Goal: Information Seeking & Learning: Find contact information

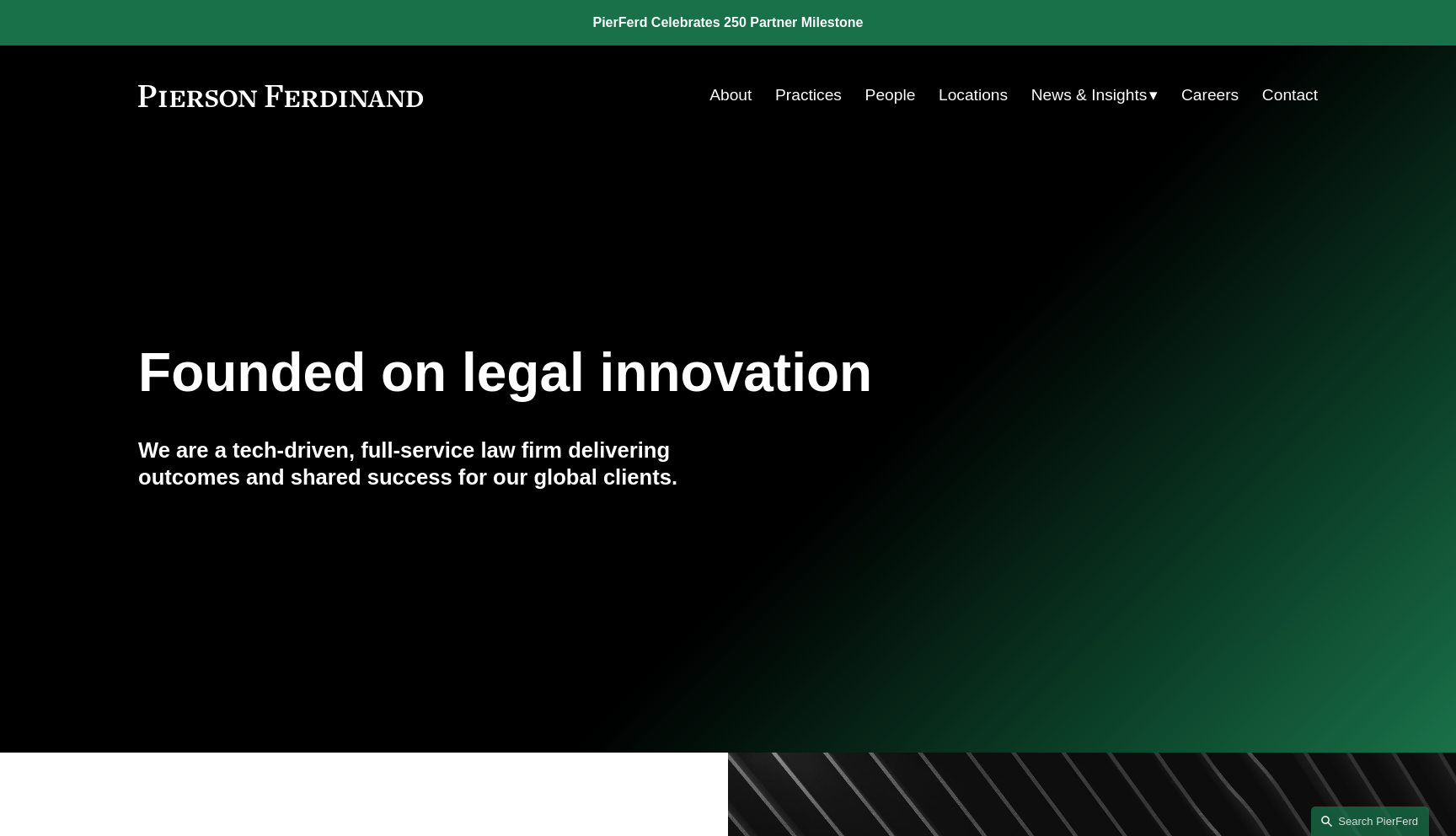
click at [915, 413] on div "Founded on legal innovation We are a tech-driven, full-service law firm deliver…" at bounding box center [728, 449] width 1456 height 228
click at [1340, 821] on link "Search this site" at bounding box center [1370, 821] width 118 height 30
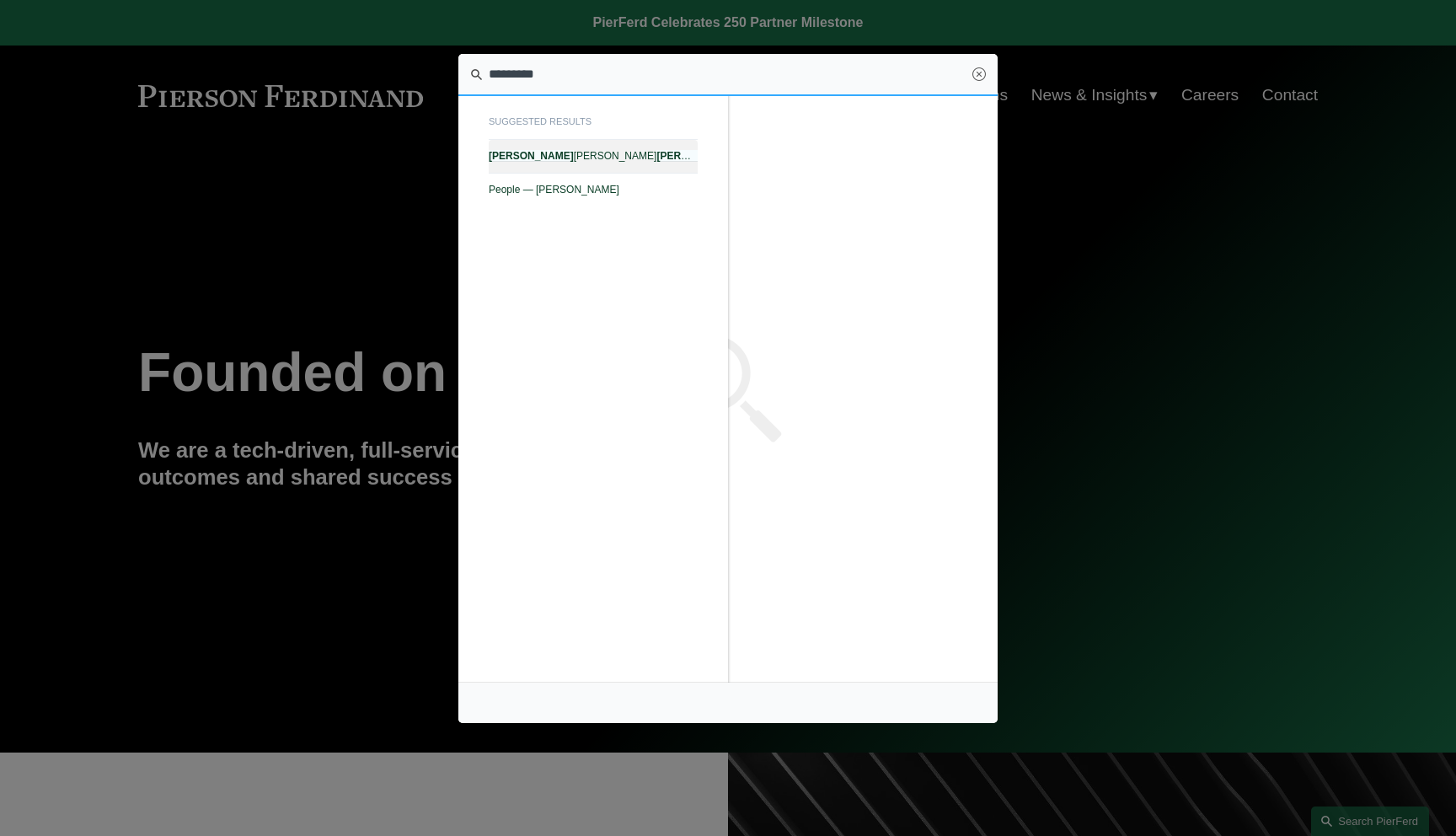
click at [613, 159] on span "Noel J. Meza III — Pierson Ferdinand LLP" at bounding box center [594, 156] width 209 height 12
type input "*********"
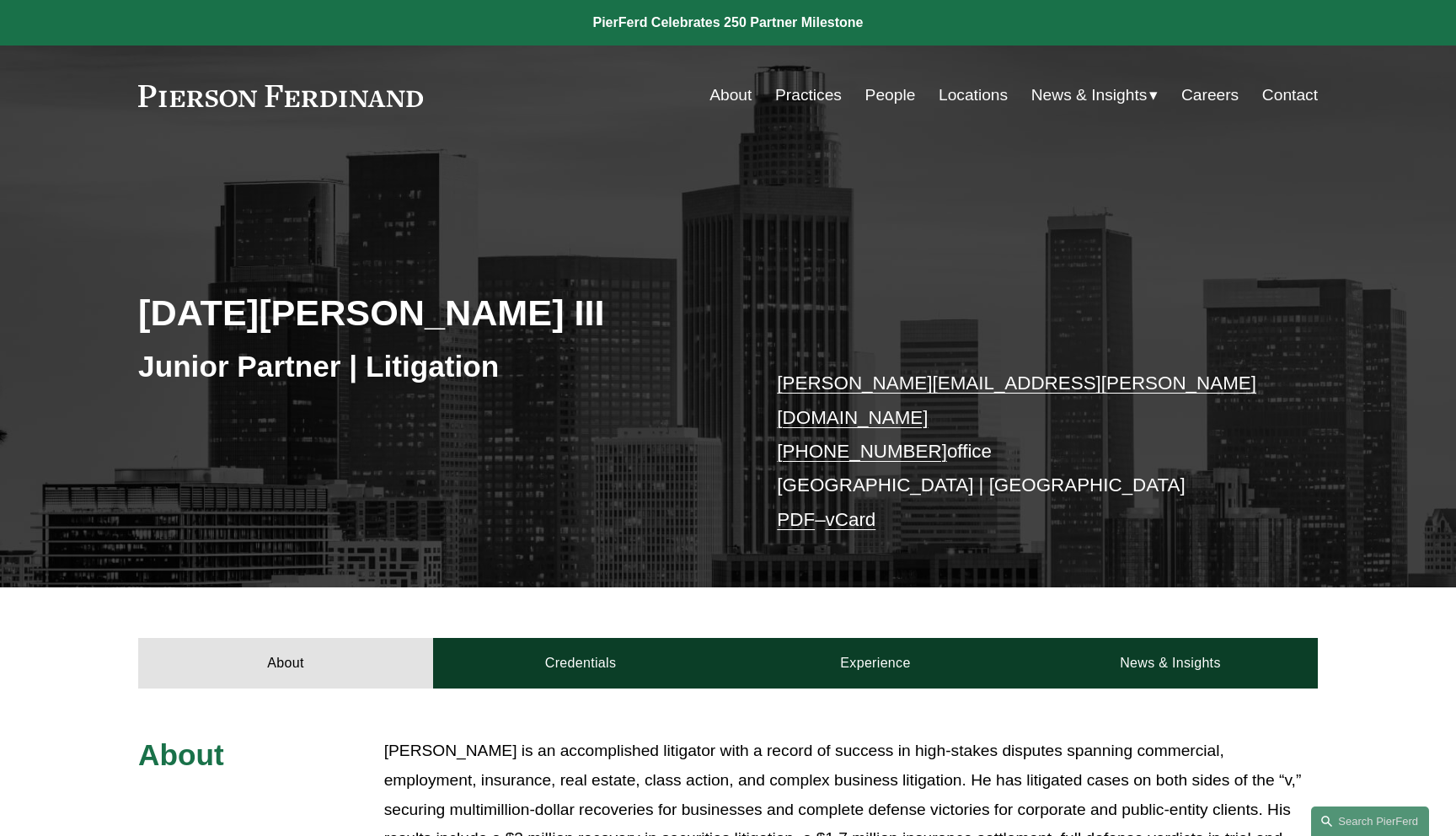
click at [894, 98] on link "People" at bounding box center [890, 95] width 50 height 32
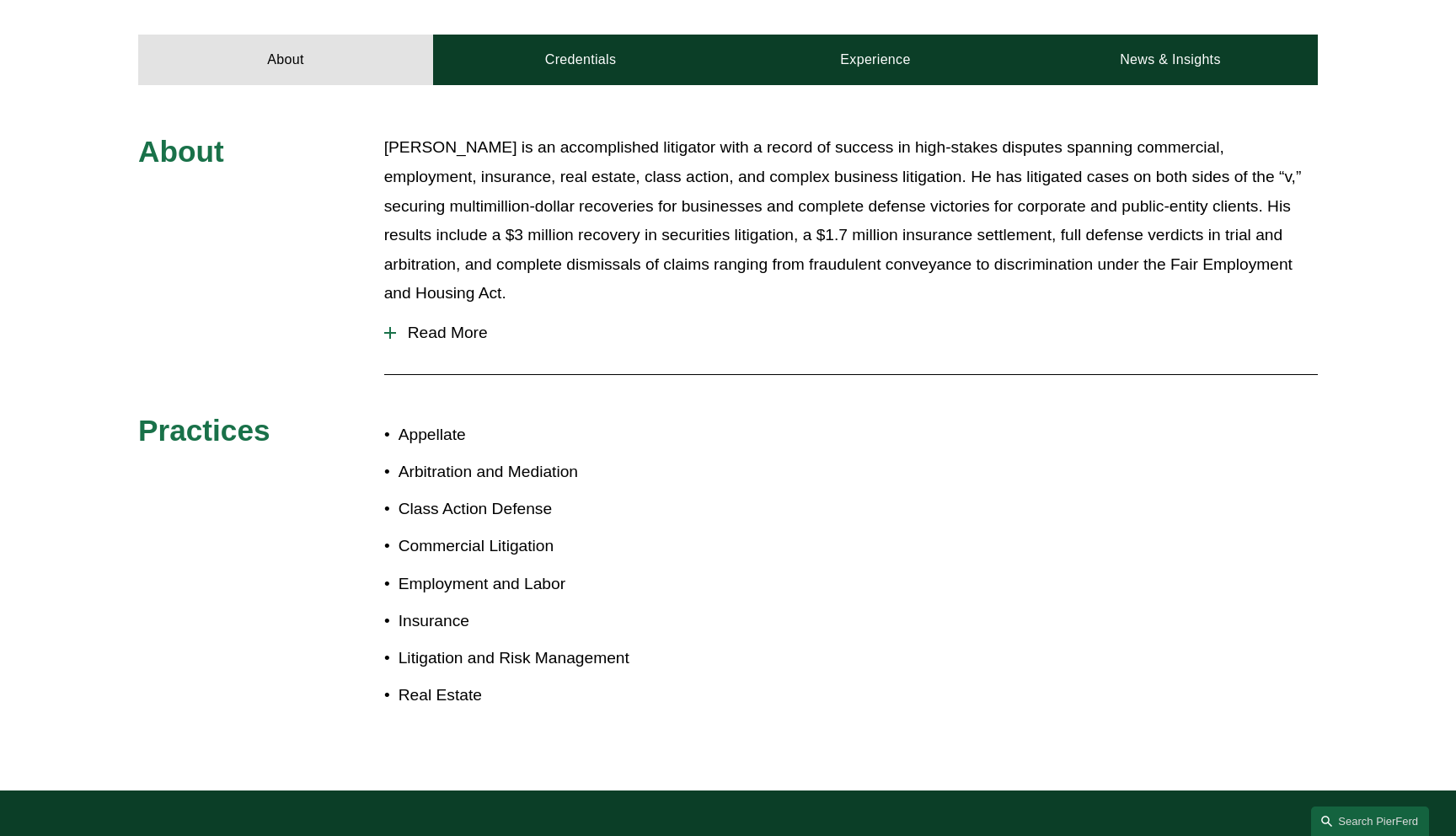
scroll to position [620, 0]
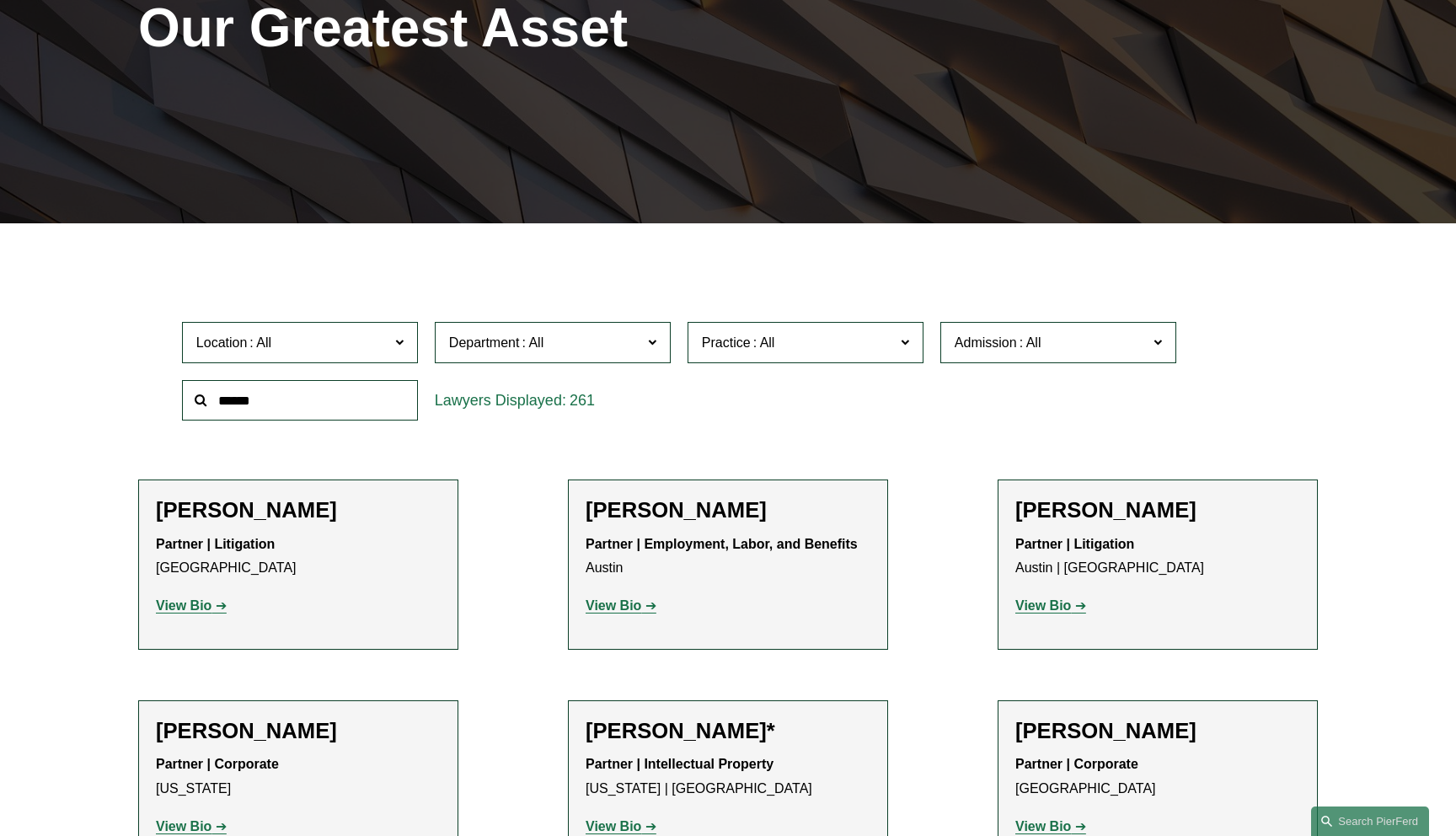
scroll to position [299, 0]
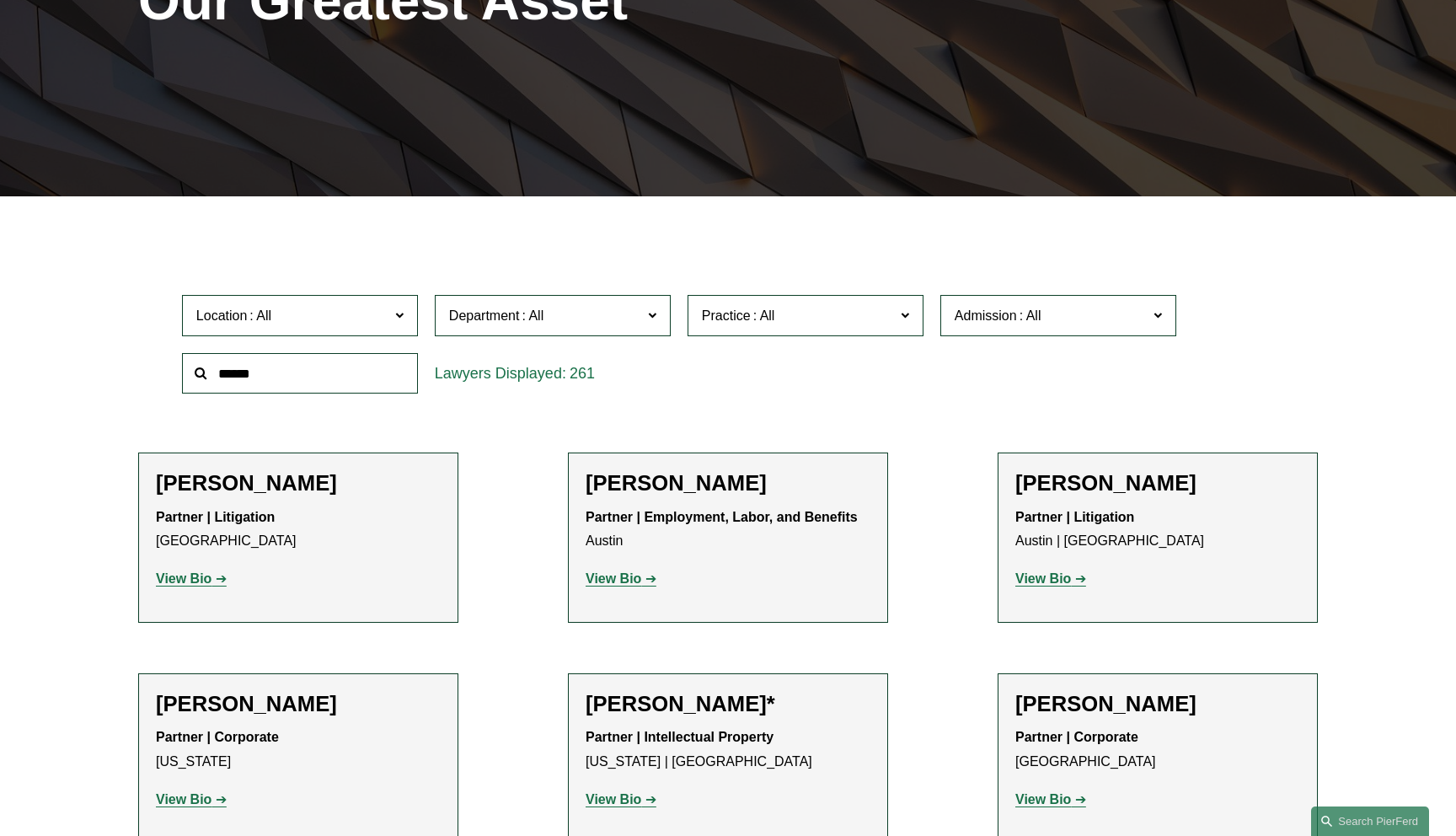
click at [379, 303] on label "Location" at bounding box center [300, 316] width 236 height 41
click at [0, 0] on link "[GEOGRAPHIC_DATA]" at bounding box center [0, 0] width 0 height 0
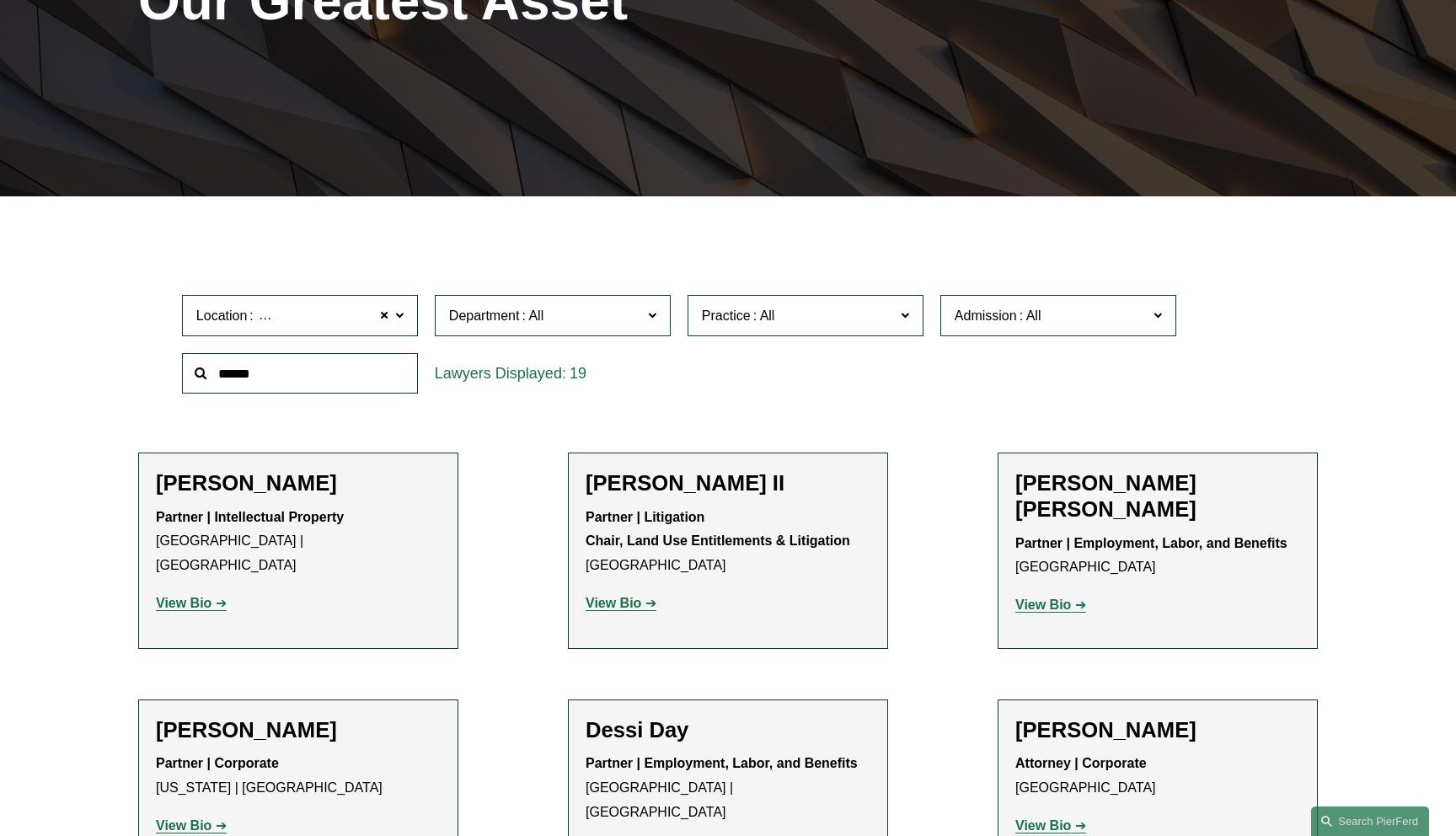
click at [572, 340] on div "Department All Corporate Employment, Labor, and Benefits Intellectual Property …" at bounding box center [552, 315] width 253 height 58
click at [572, 323] on span "Department" at bounding box center [545, 315] width 193 height 23
click at [0, 0] on link "Litigation" at bounding box center [0, 0] width 0 height 0
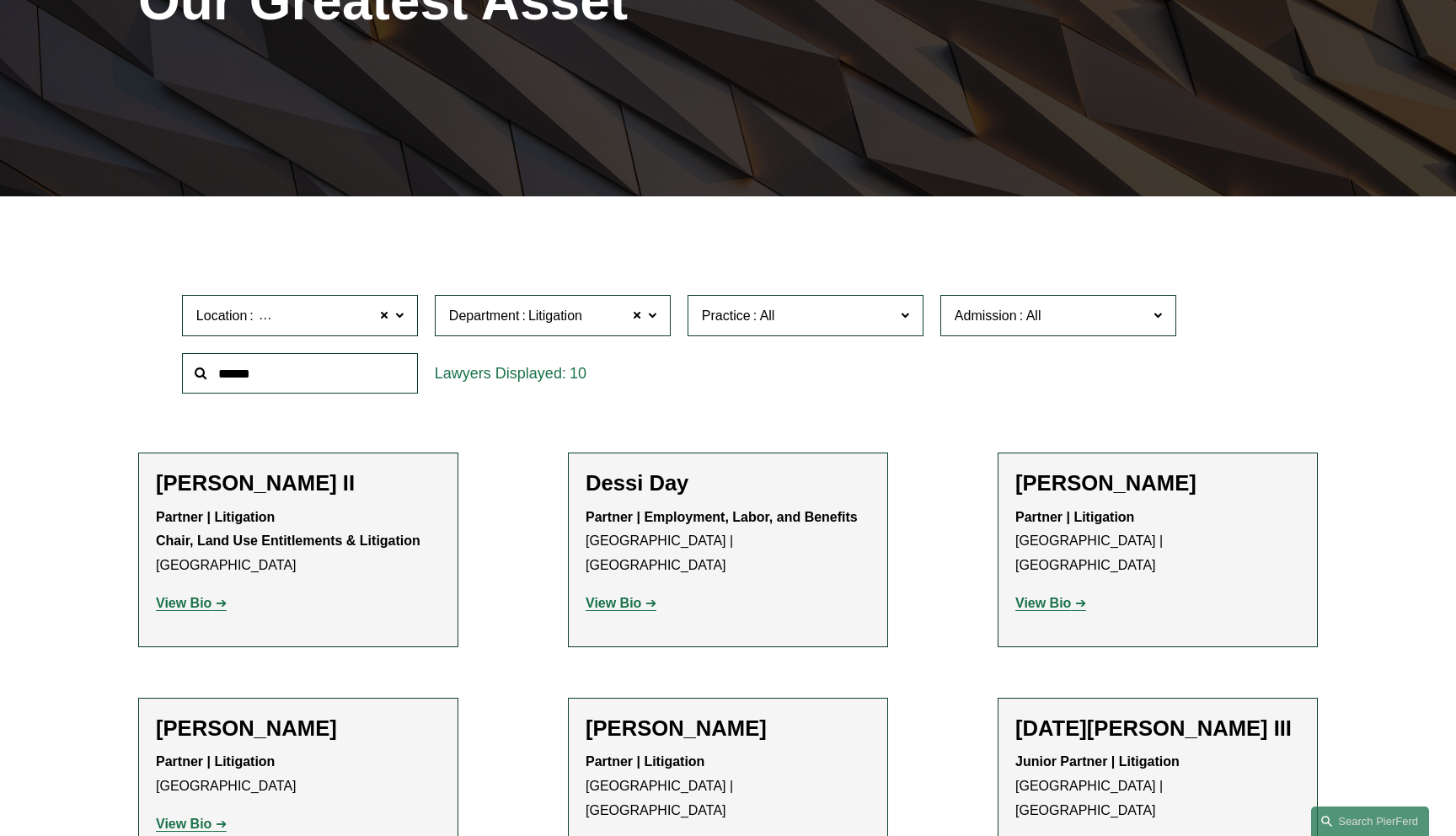
click at [1132, 317] on span "Admission" at bounding box center [1051, 315] width 193 height 23
click at [0, 0] on link "[US_STATE]" at bounding box center [0, 0] width 0 height 0
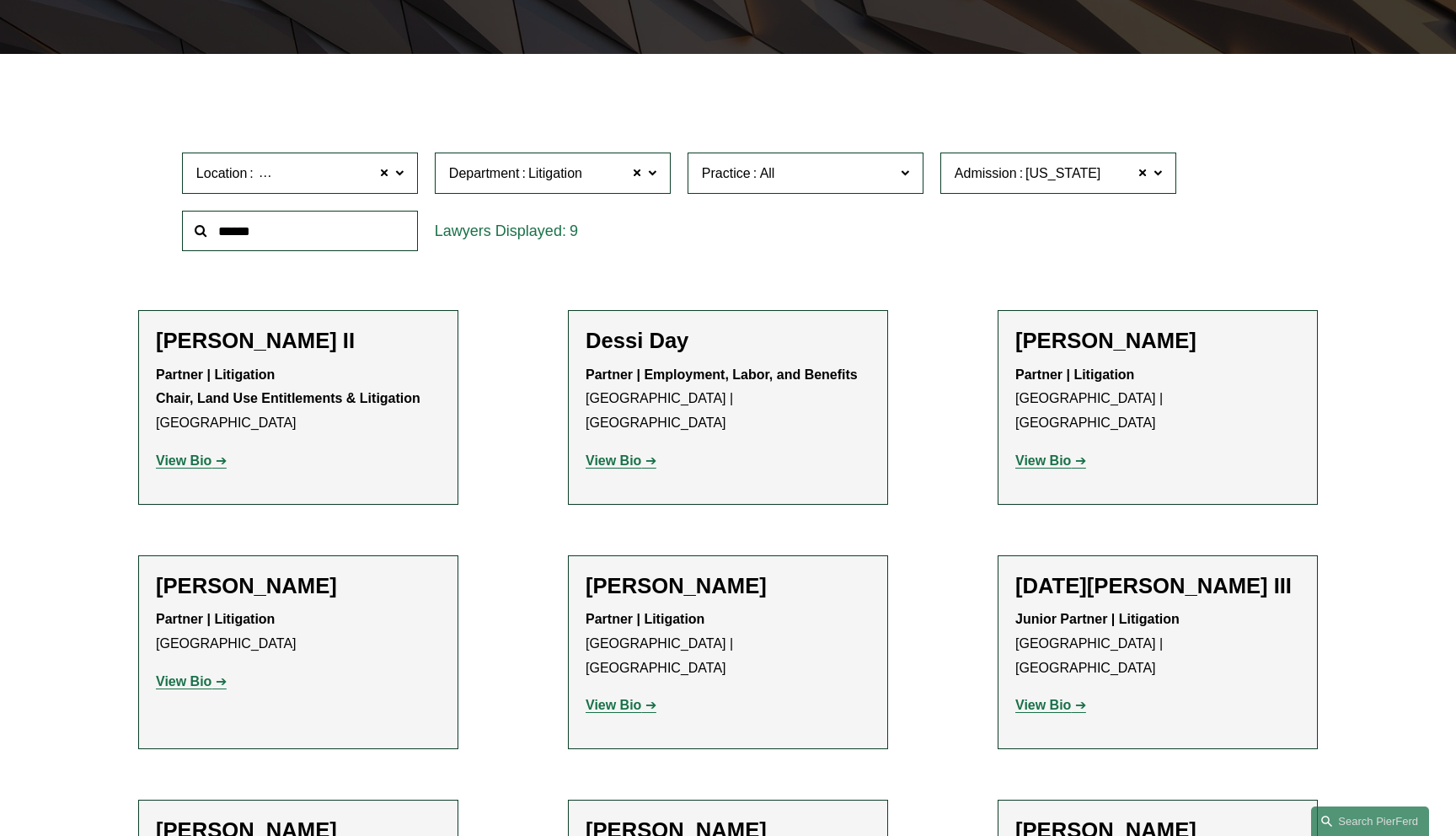
scroll to position [408, 0]
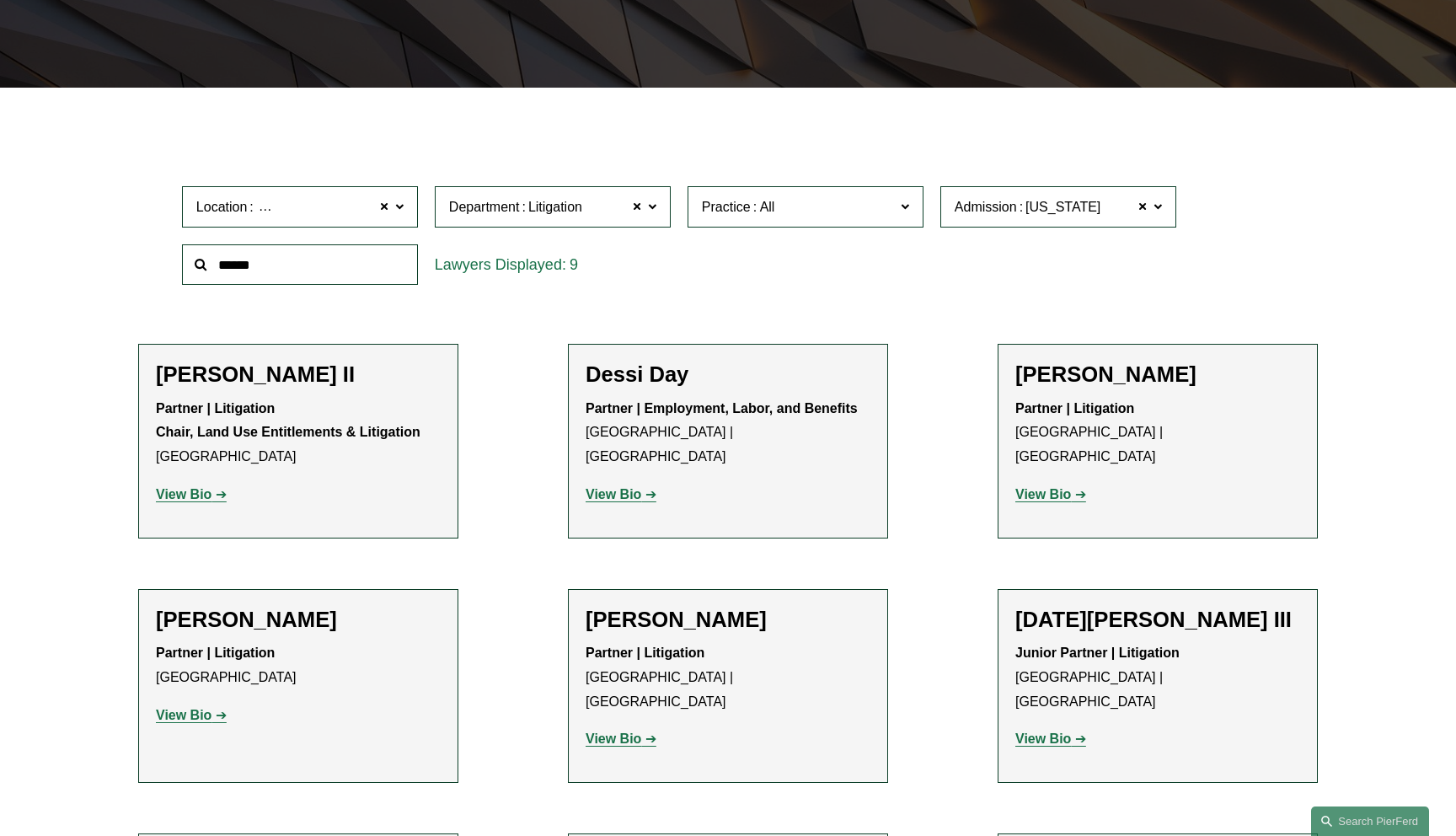
click at [411, 210] on label "Location [GEOGRAPHIC_DATA]" at bounding box center [300, 207] width 236 height 41
click at [0, 0] on link "[GEOGRAPHIC_DATA]" at bounding box center [0, 0] width 0 height 0
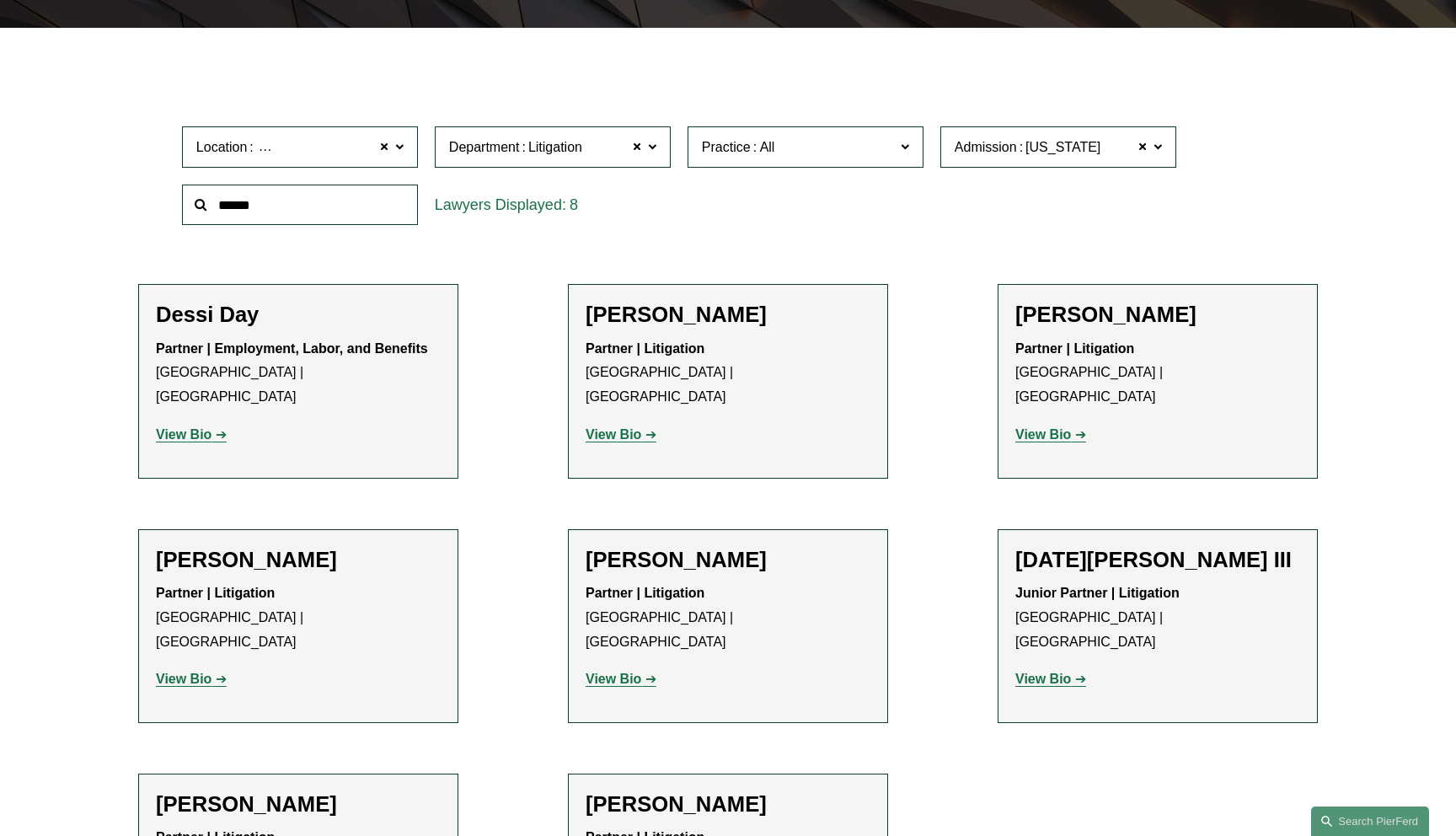
scroll to position [442, 0]
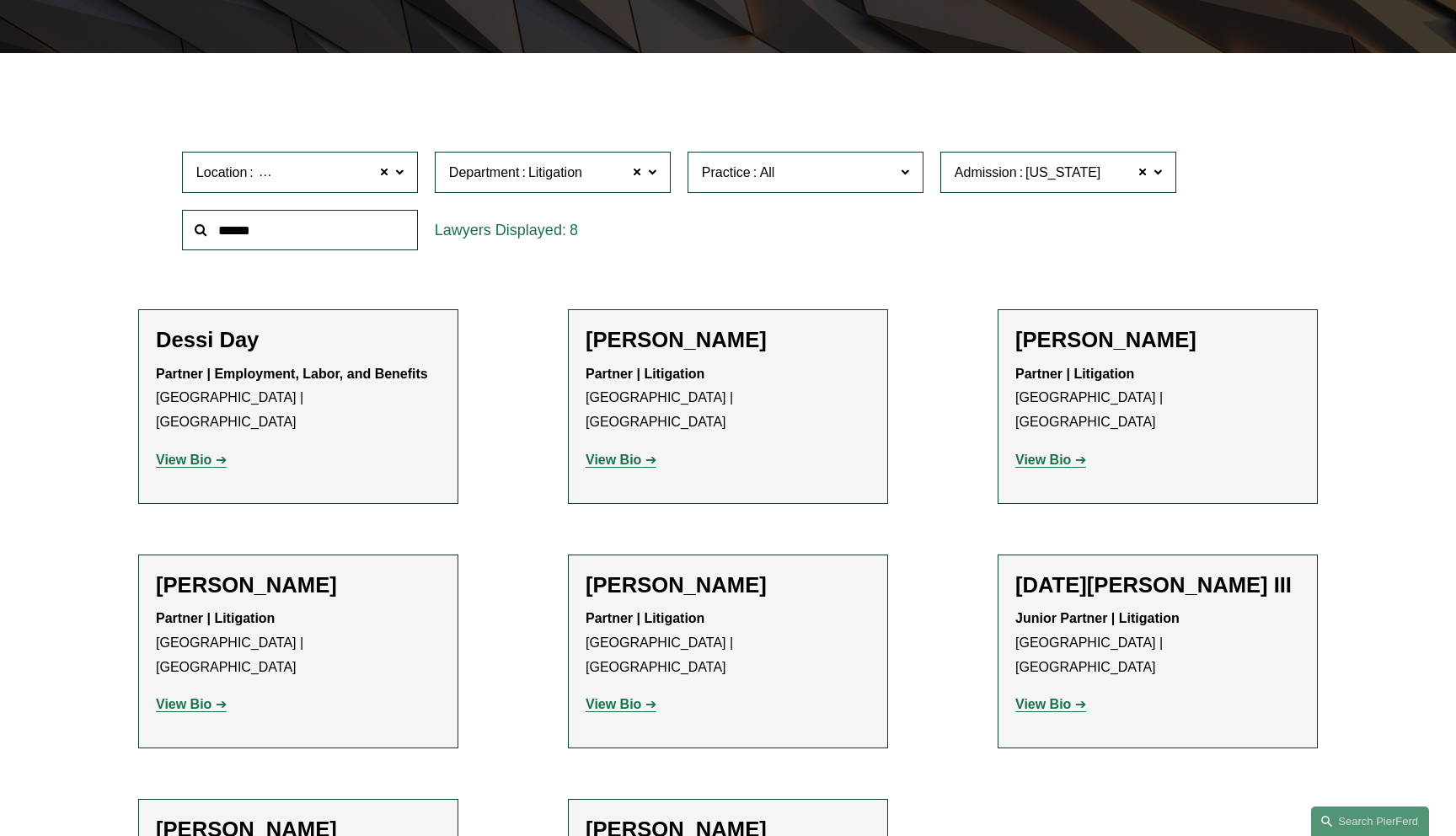
click at [888, 194] on div "Practice All Antitrust Counseling Appellate Arbitration and Mediation Banking a…" at bounding box center [805, 172] width 253 height 58
click at [870, 175] on span "Practice" at bounding box center [798, 172] width 193 height 23
click at [0, 0] on link "Appellate" at bounding box center [0, 0] width 0 height 0
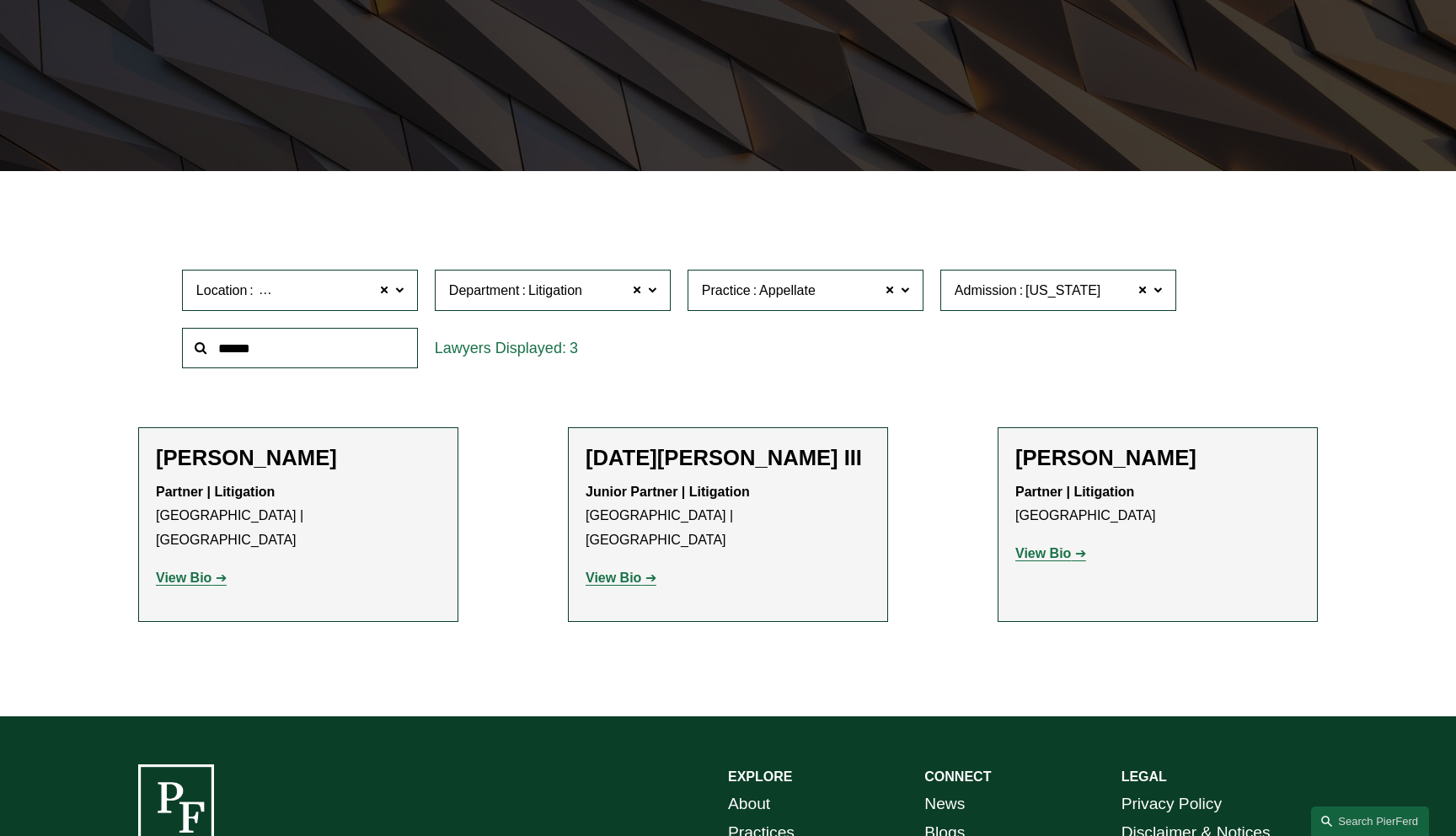
scroll to position [372, 0]
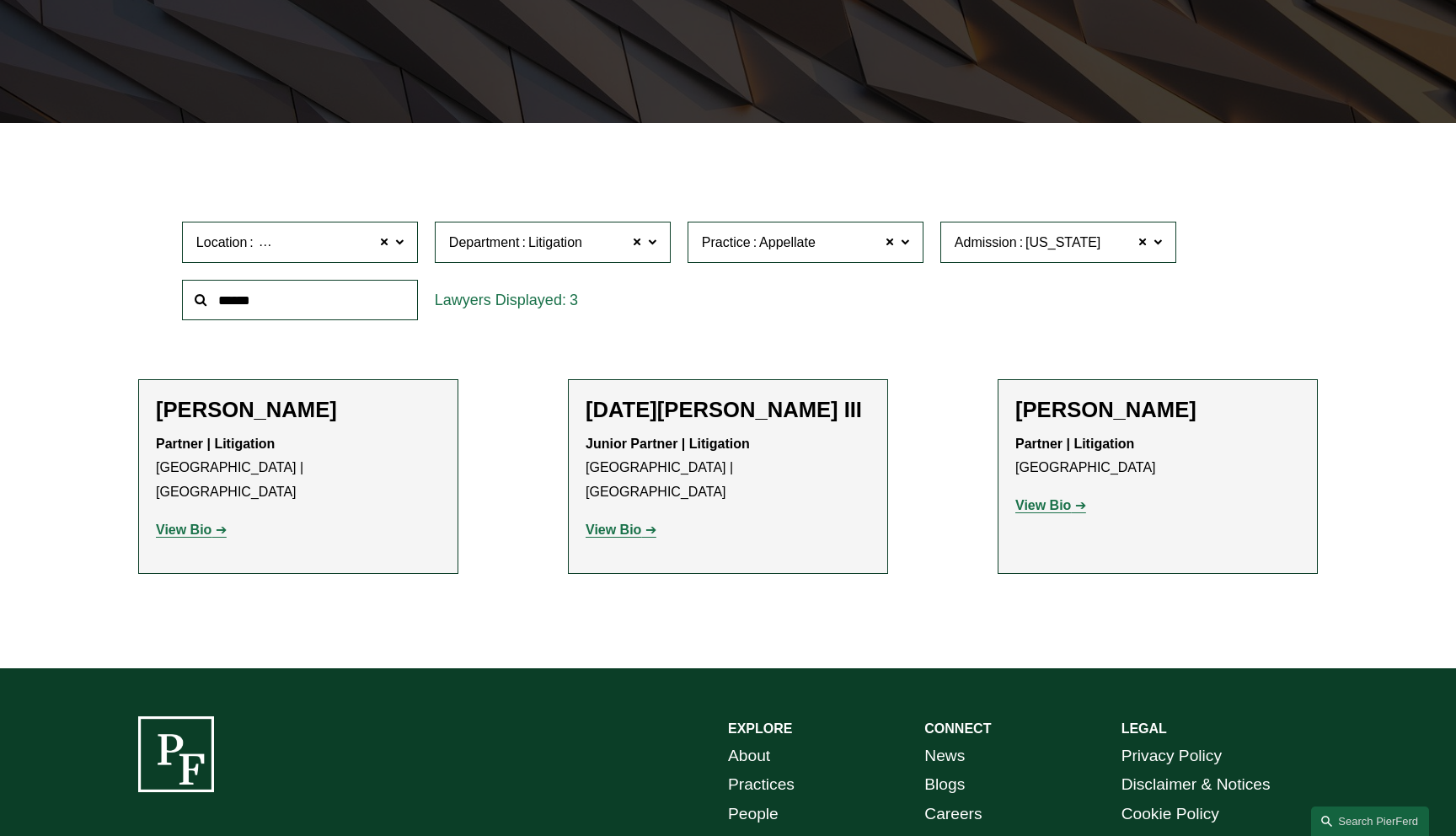
click at [912, 239] on label "Practice Appellate" at bounding box center [806, 242] width 236 height 41
click at [0, 0] on link "Arbitration and Mediation" at bounding box center [0, 0] width 0 height 0
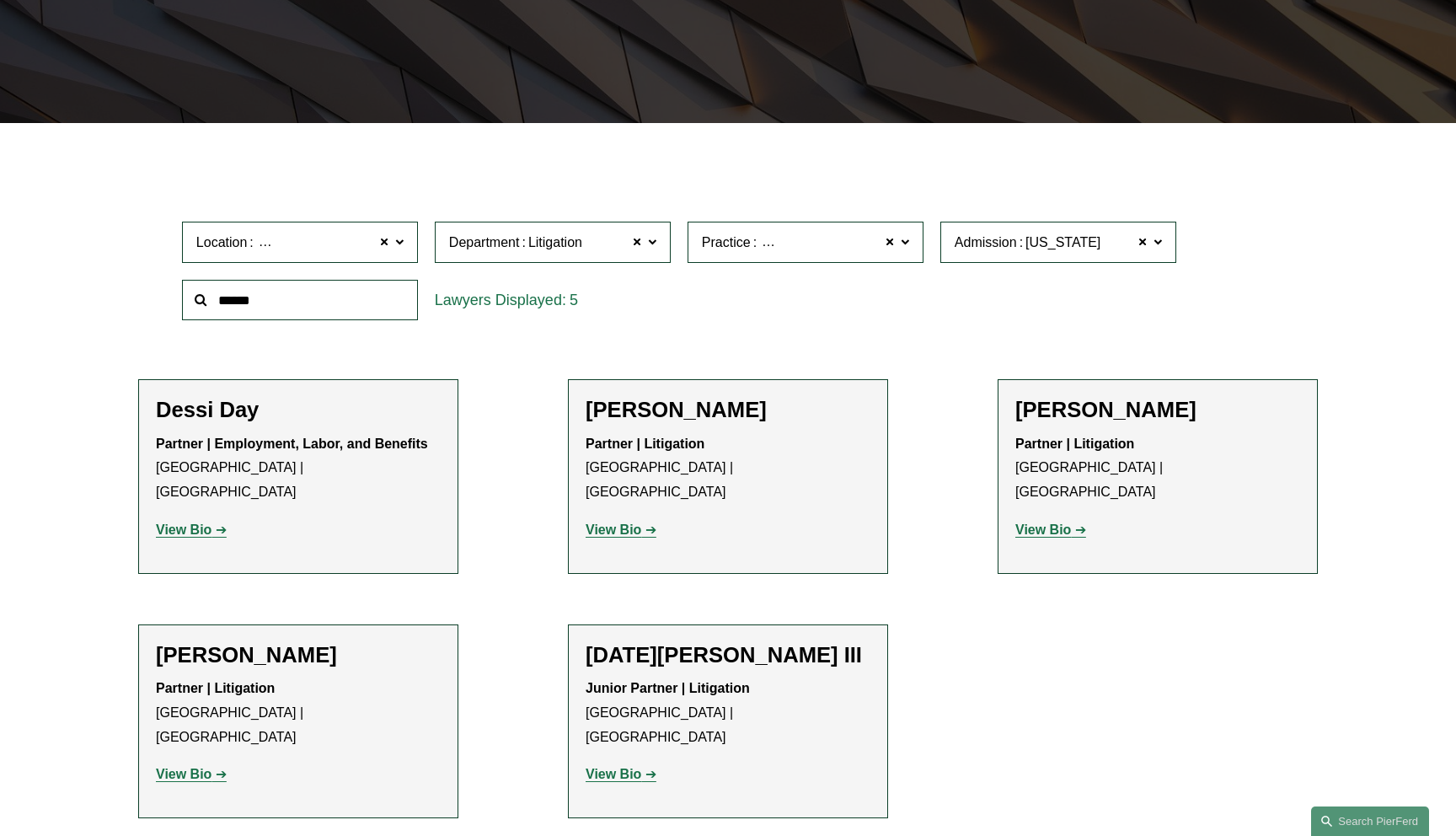
click at [918, 245] on label "Practice Arbitration and Mediation" at bounding box center [806, 242] width 236 height 41
click at [0, 0] on link "Class Action Defense" at bounding box center [0, 0] width 0 height 0
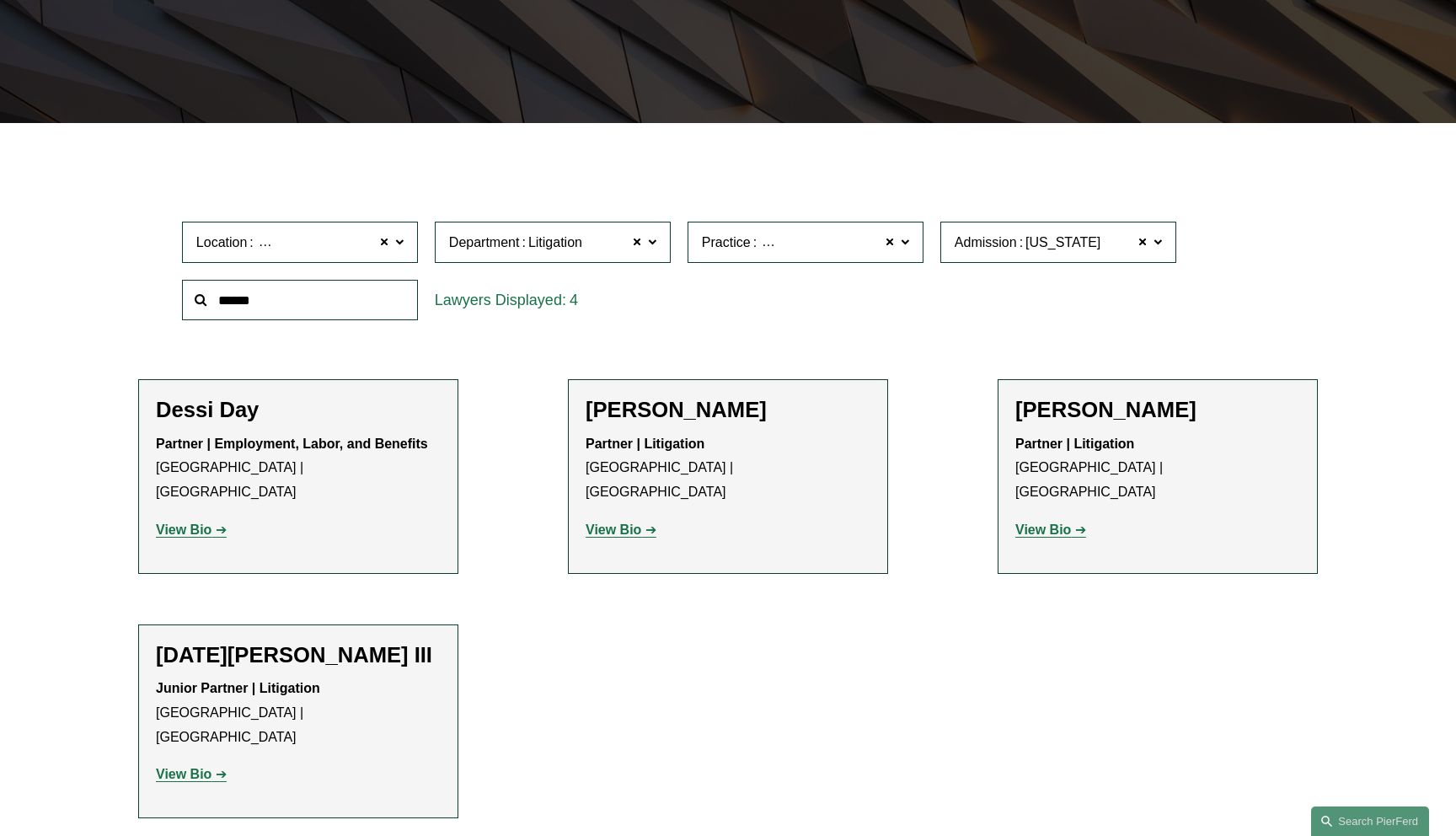
click at [906, 250] on span at bounding box center [905, 242] width 9 height 22
click at [0, 0] on link "Commercial Litigation" at bounding box center [0, 0] width 0 height 0
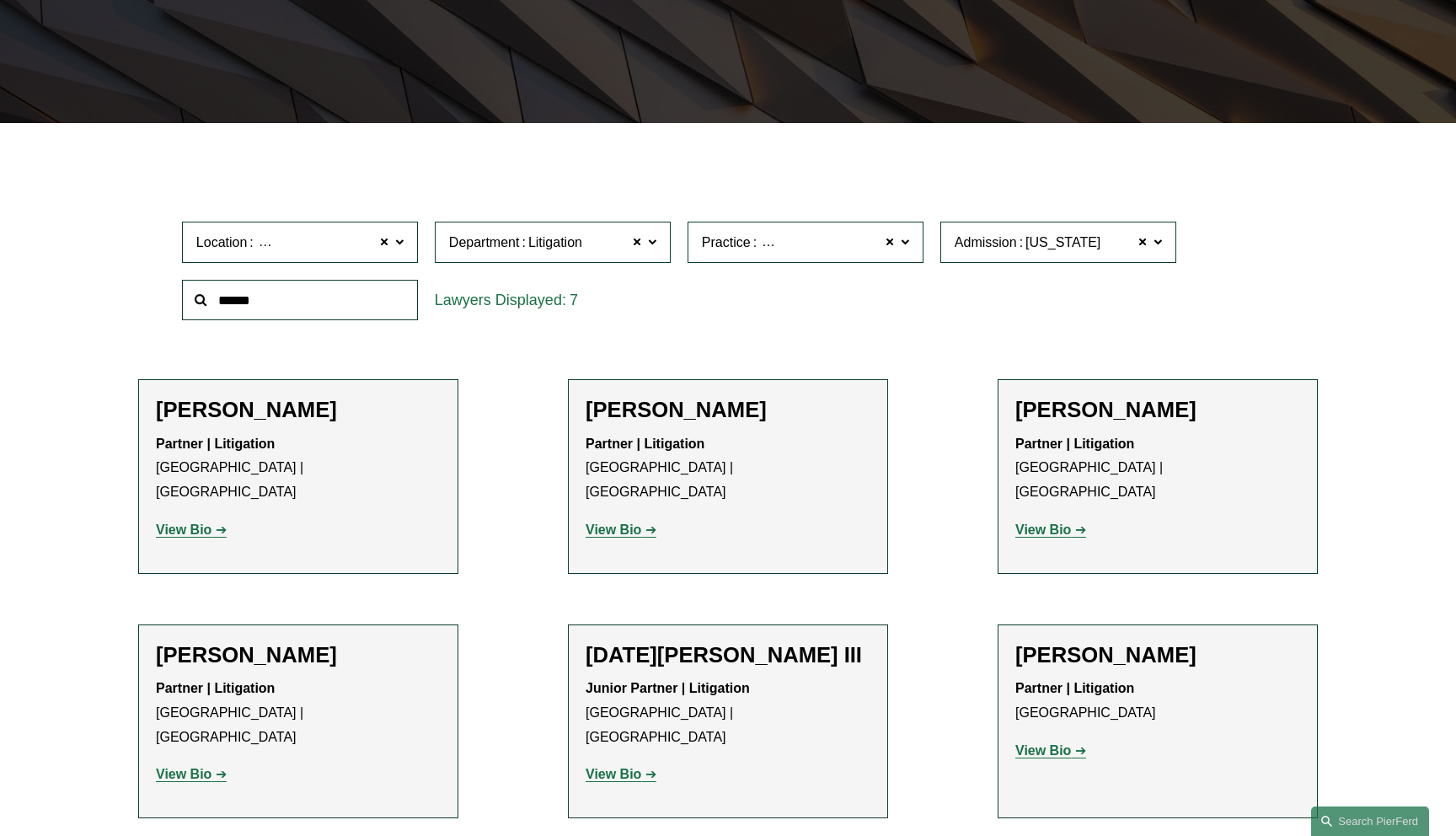
click at [912, 243] on label "Practice Commercial Litigation" at bounding box center [806, 242] width 236 height 41
click at [0, 0] on link "Employment and Labor" at bounding box center [0, 0] width 0 height 0
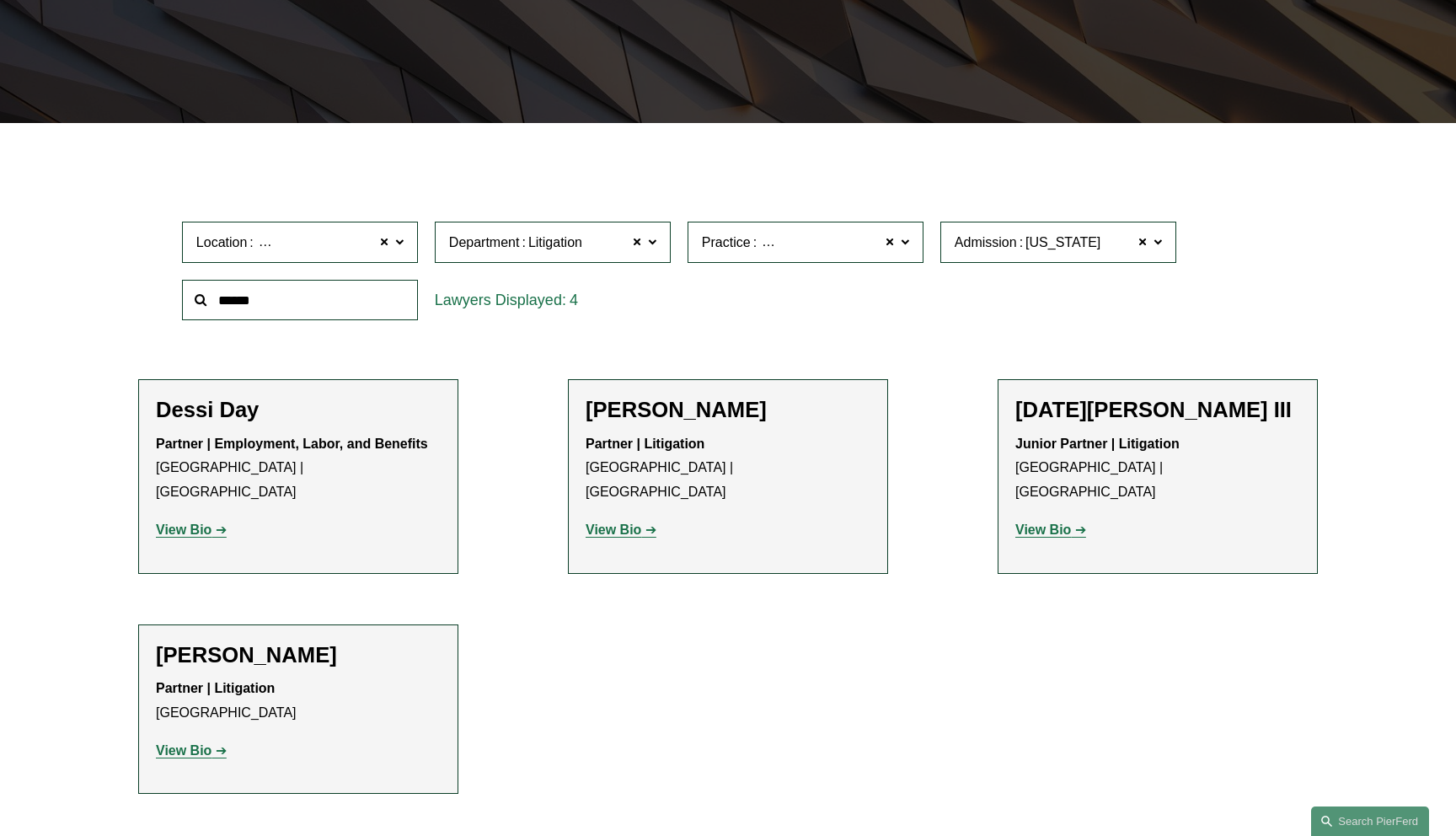
click at [916, 243] on label "Practice Employment and Labor" at bounding box center [806, 242] width 236 height 41
click at [0, 0] on link "Insurance" at bounding box center [0, 0] width 0 height 0
click at [909, 250] on span at bounding box center [905, 242] width 9 height 22
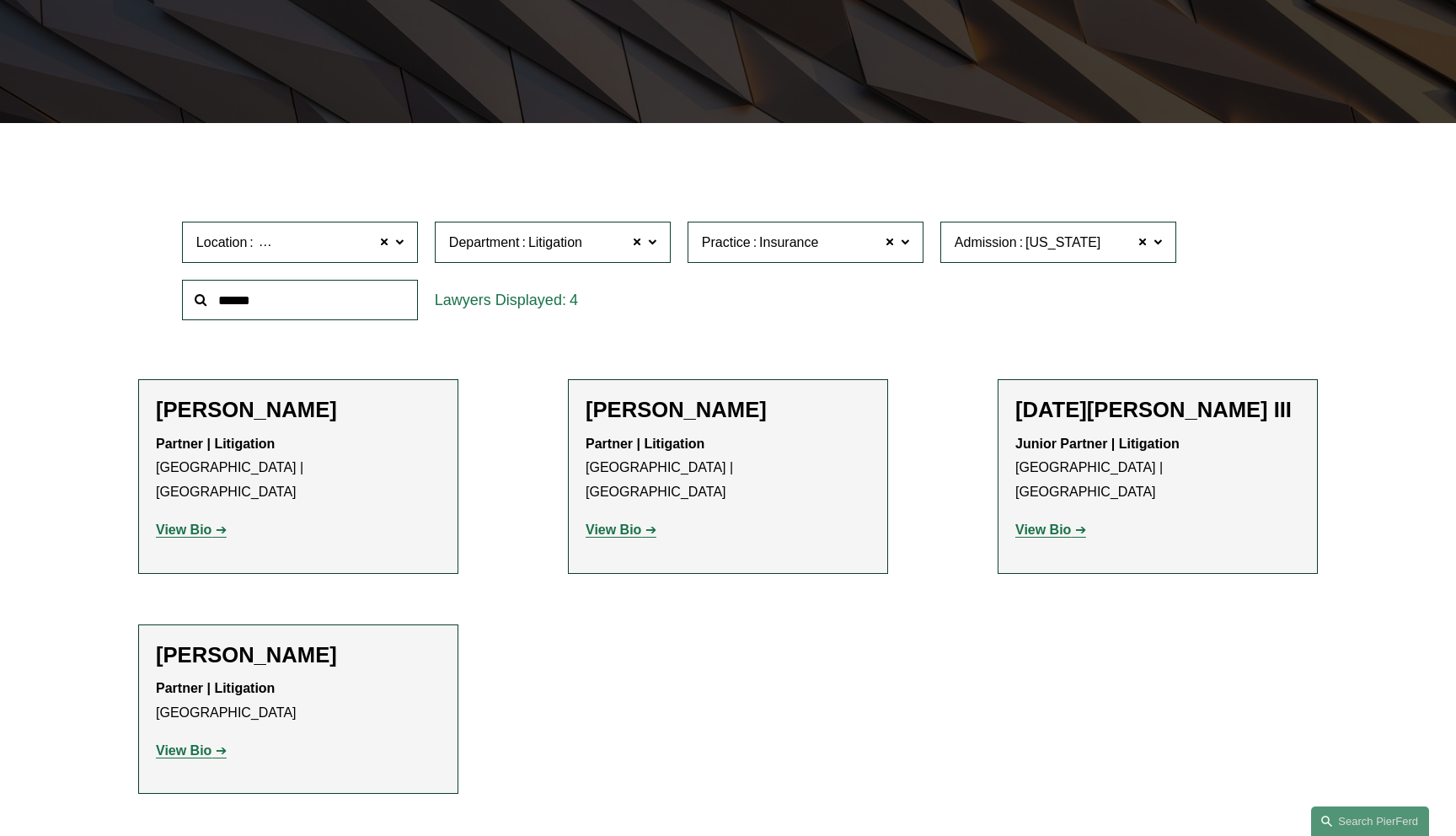
click at [0, 0] on link "Litigation and Risk Management" at bounding box center [0, 0] width 0 height 0
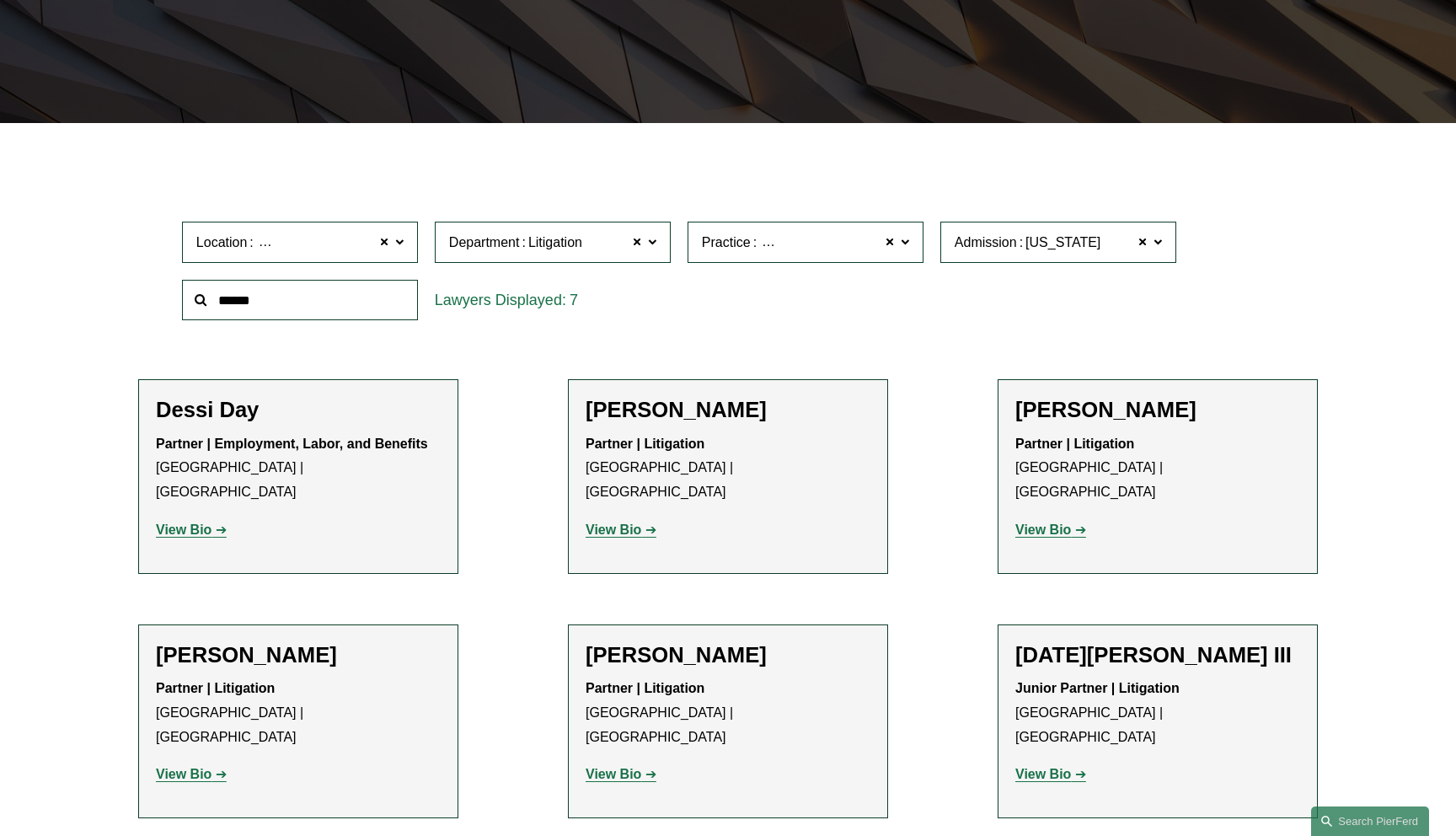
click at [906, 247] on span at bounding box center [905, 242] width 9 height 22
click at [0, 0] on link "Real Estate" at bounding box center [0, 0] width 0 height 0
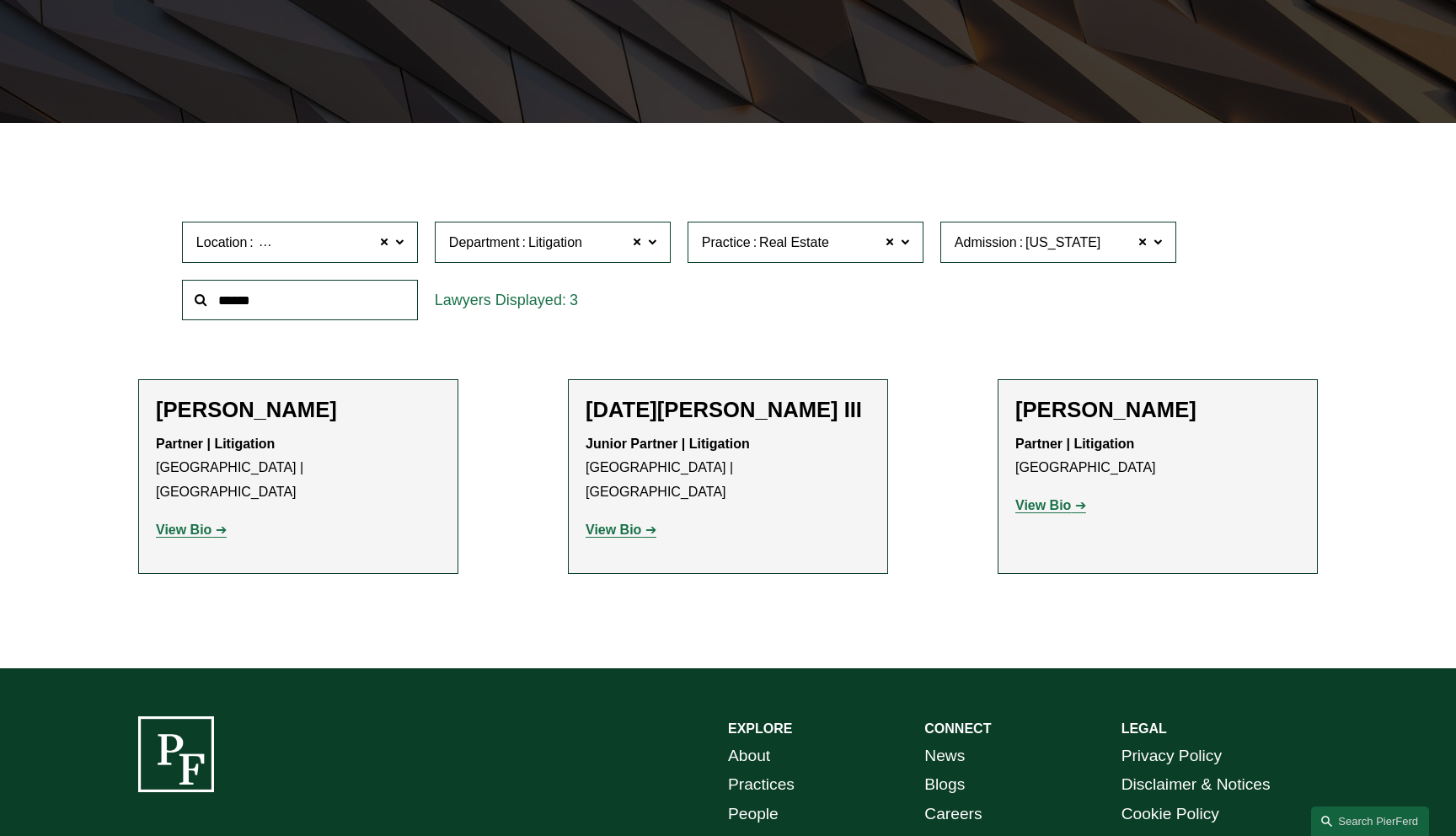
click at [408, 244] on label "Location [GEOGRAPHIC_DATA]" at bounding box center [300, 242] width 236 height 41
click at [0, 0] on link "[GEOGRAPHIC_DATA]" at bounding box center [0, 0] width 0 height 0
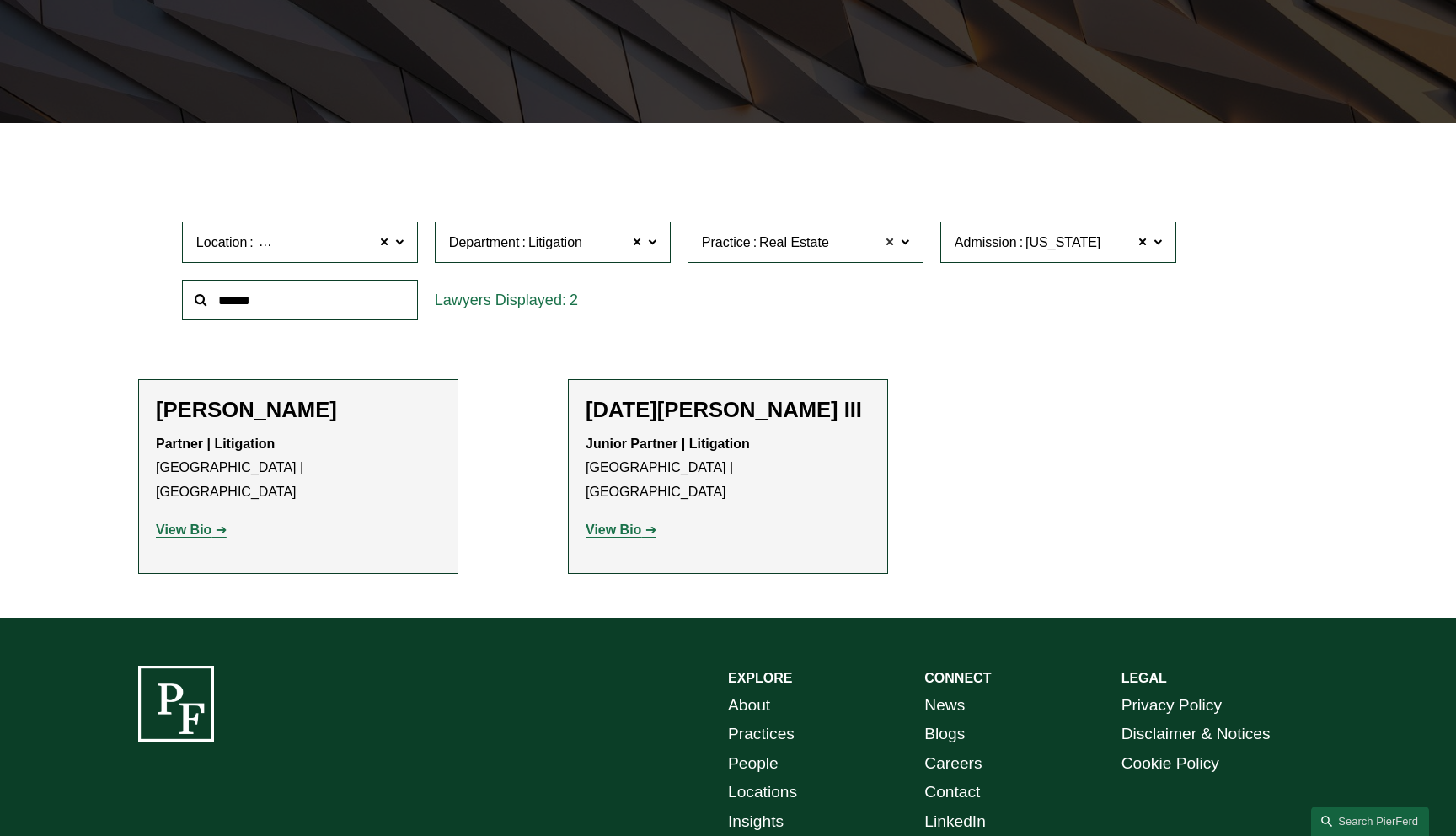
click at [891, 240] on span at bounding box center [890, 242] width 10 height 22
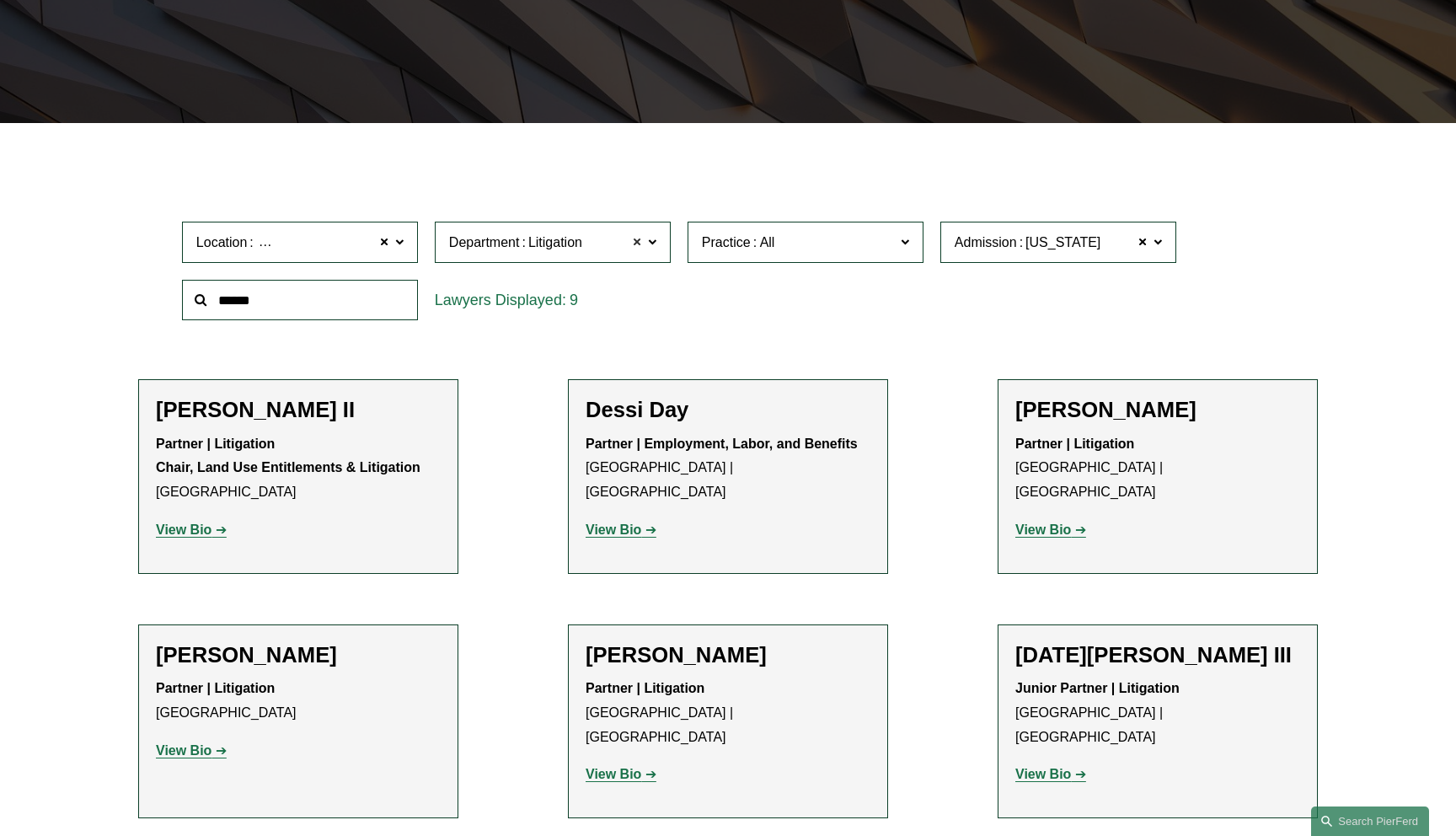
click at [641, 243] on span at bounding box center [637, 242] width 10 height 22
click at [386, 243] on span at bounding box center [384, 242] width 10 height 22
